Goal: Information Seeking & Learning: Learn about a topic

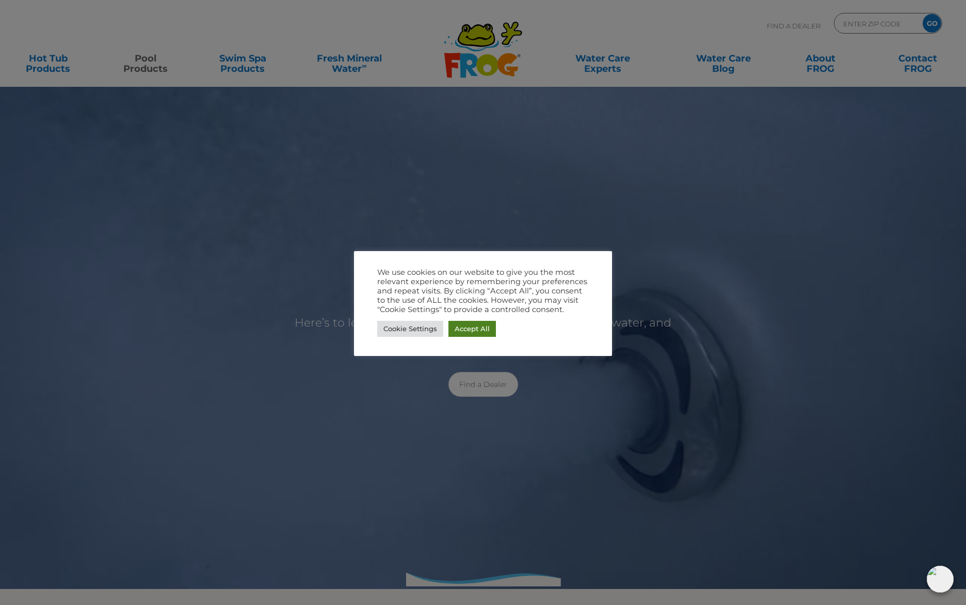
click at [464, 327] on link "Accept All" at bounding box center [472, 329] width 47 height 16
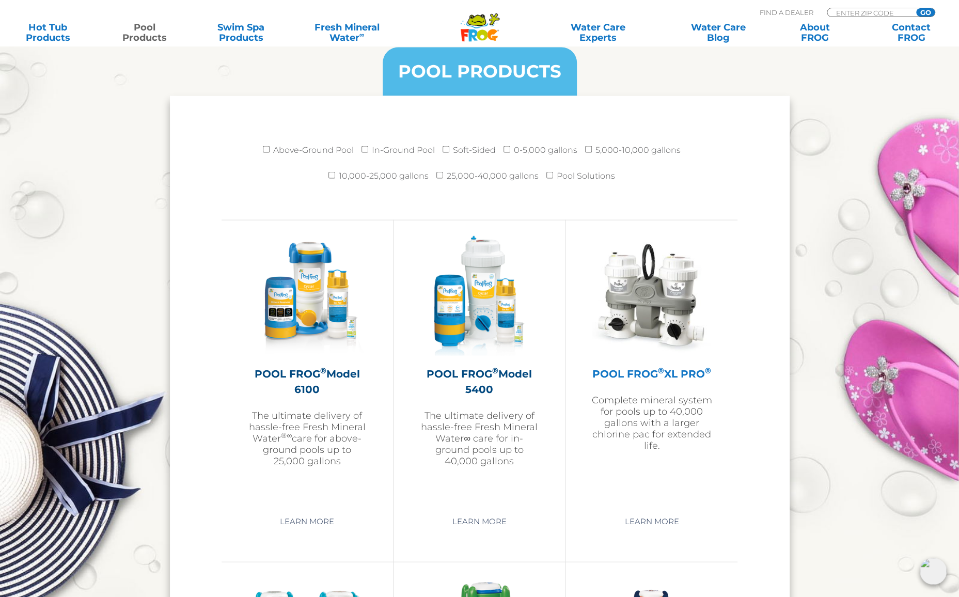
scroll to position [1342, 0]
click at [662, 324] on img at bounding box center [652, 295] width 120 height 120
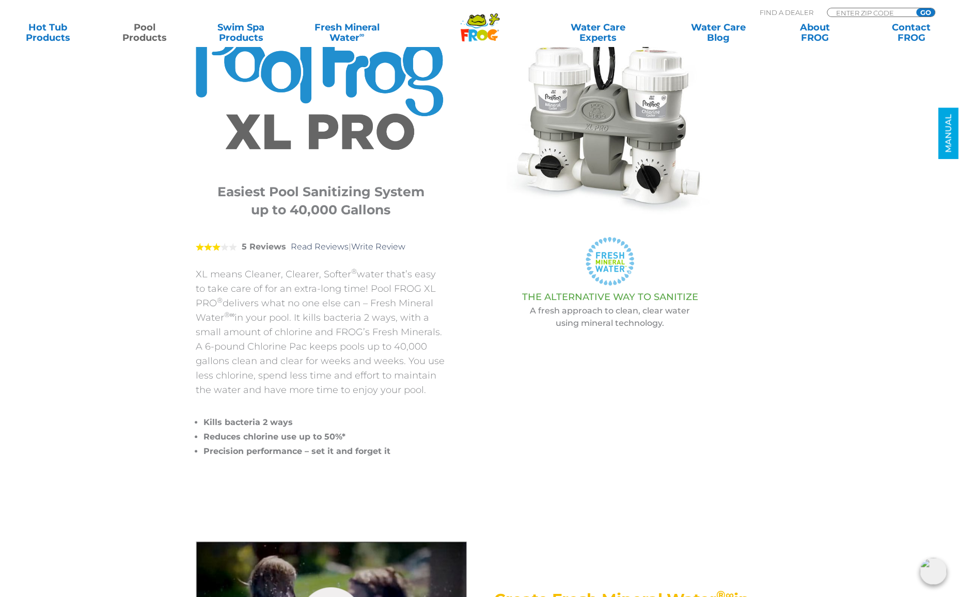
scroll to position [103, 0]
click at [298, 245] on link "Read Reviews" at bounding box center [320, 246] width 58 height 10
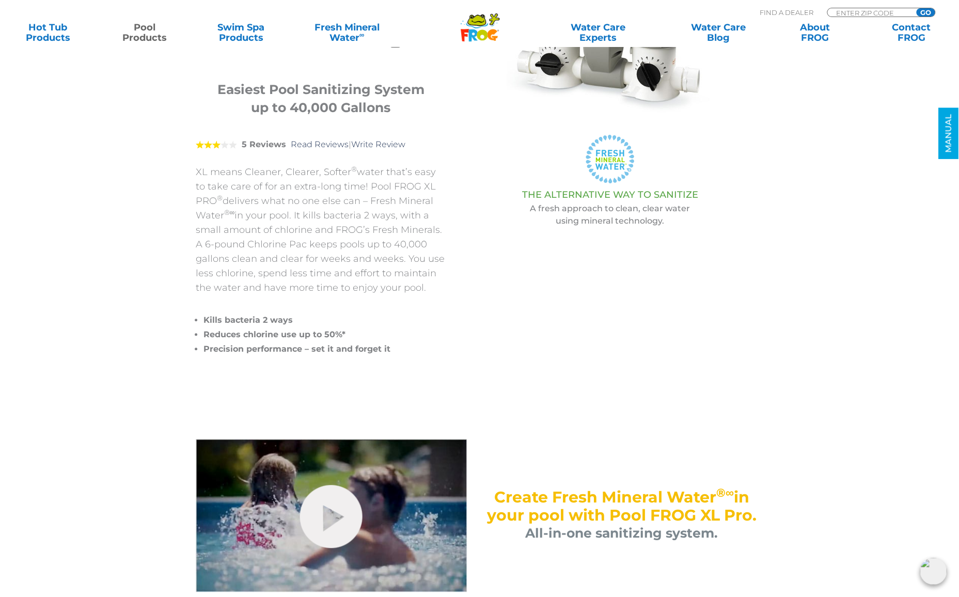
scroll to position [198, 0]
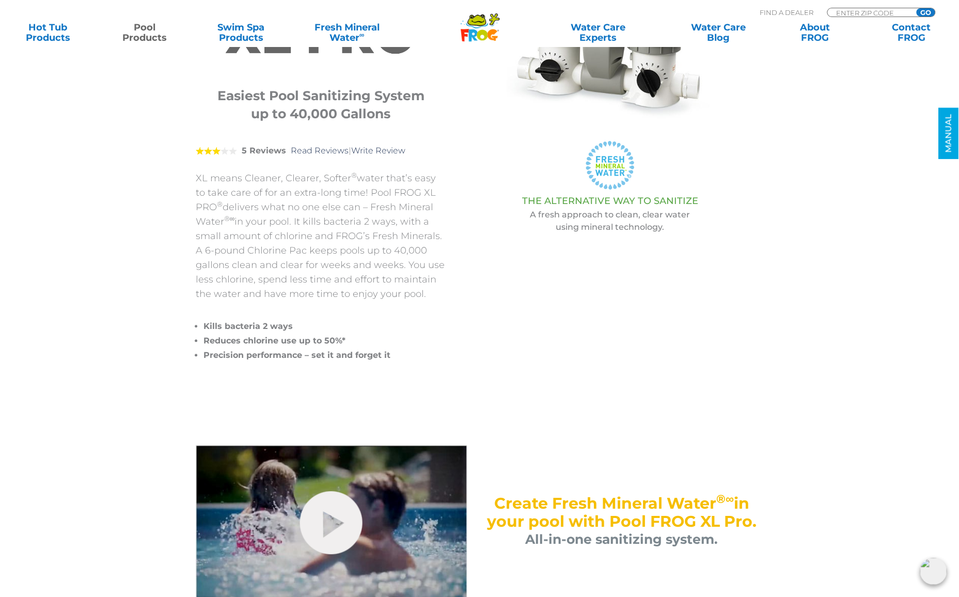
drag, startPoint x: 962, startPoint y: 452, endPoint x: 688, endPoint y: 324, distance: 303.2
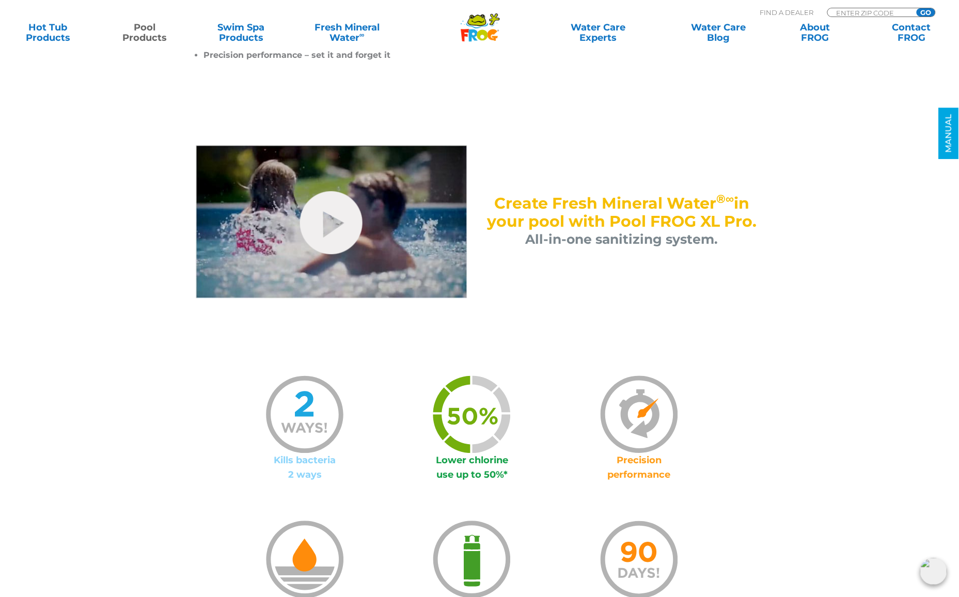
scroll to position [499, 0]
click at [332, 220] on link "hide-me" at bounding box center [331, 222] width 62 height 63
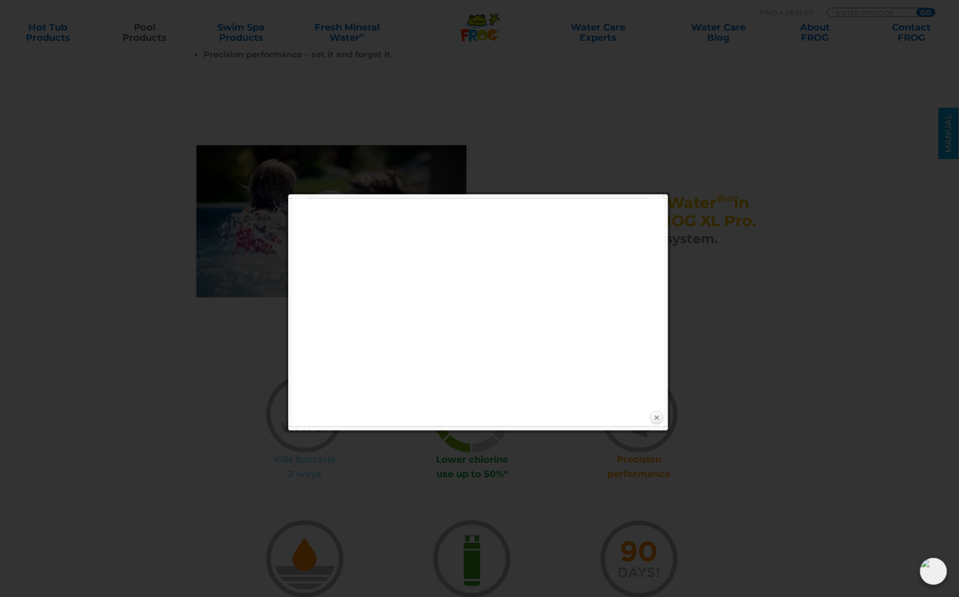
click at [655, 419] on link "Close" at bounding box center [655, 417] width 15 height 15
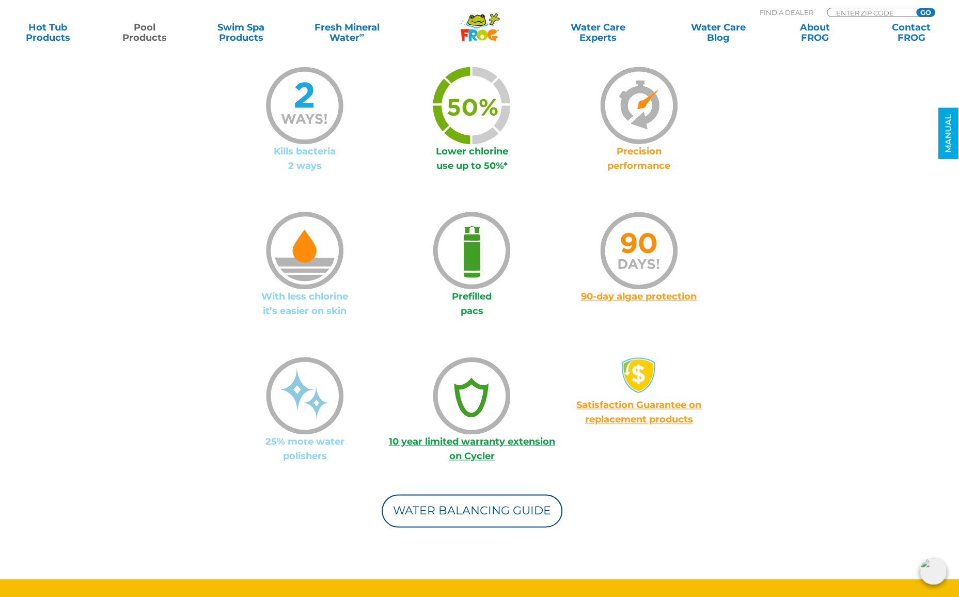
scroll to position [807, 0]
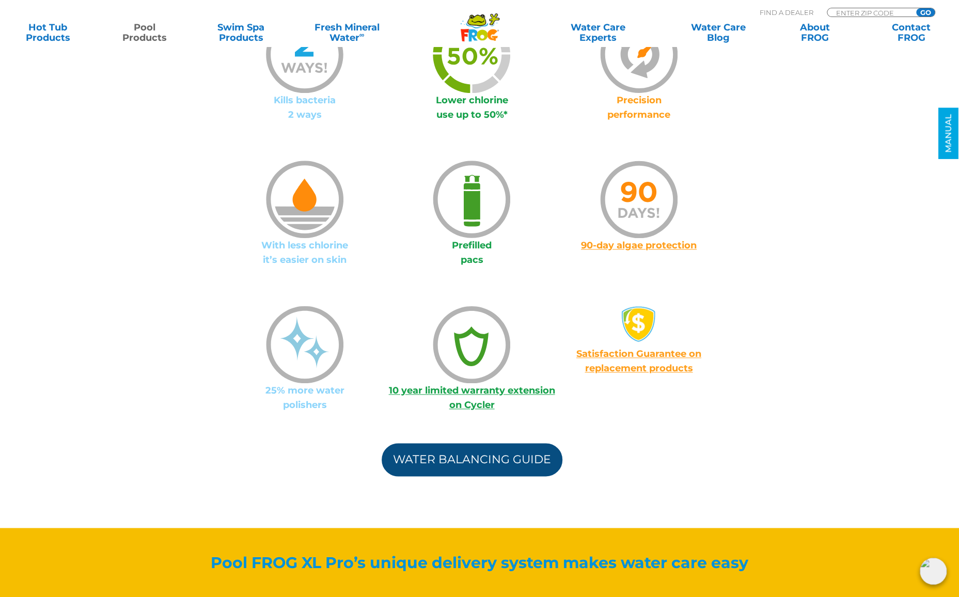
click at [508, 463] on link "Water Balancing Guide" at bounding box center [472, 459] width 181 height 33
